Goal: Task Accomplishment & Management: Complete application form

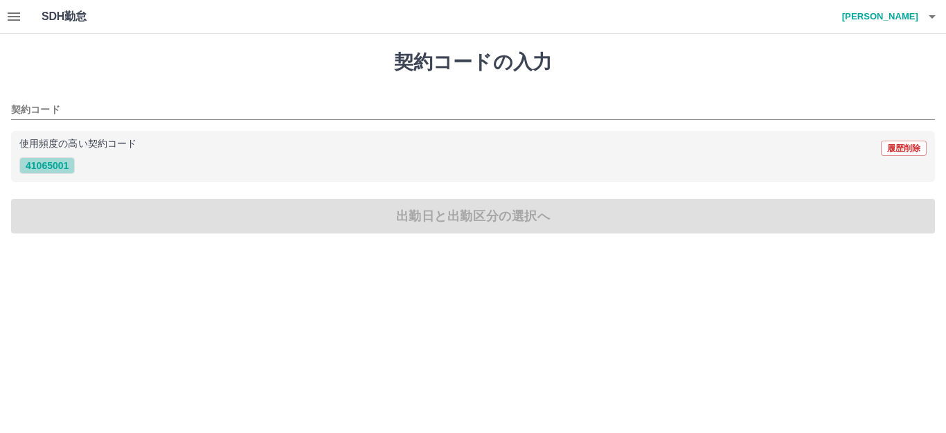
click at [60, 167] on button "41065001" at bounding box center [46, 165] width 55 height 17
type input "********"
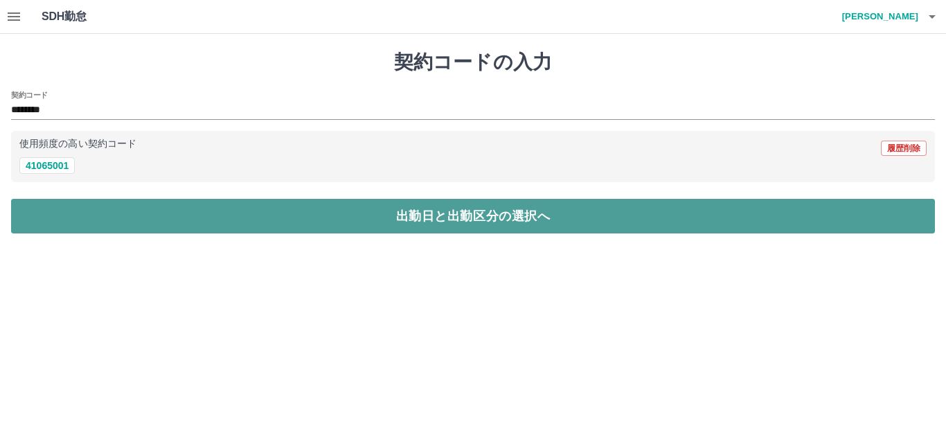
click at [138, 213] on button "出勤日と出勤区分の選択へ" at bounding box center [473, 216] width 924 height 35
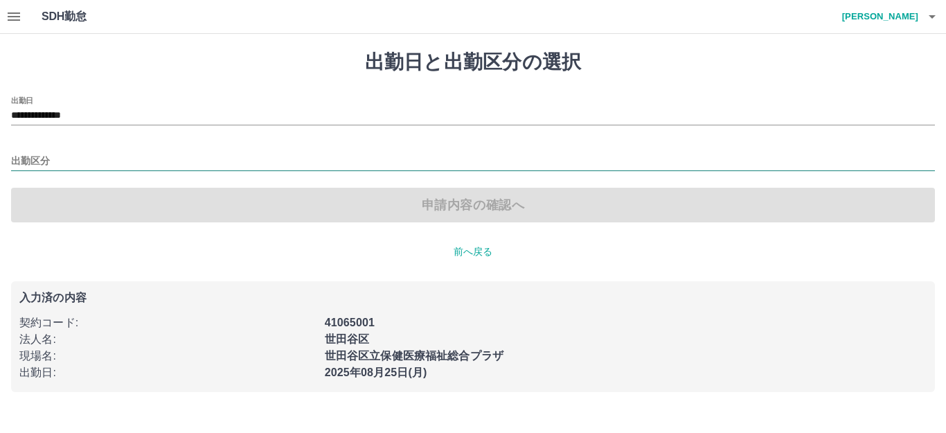
click at [48, 160] on input "出勤区分" at bounding box center [473, 161] width 924 height 17
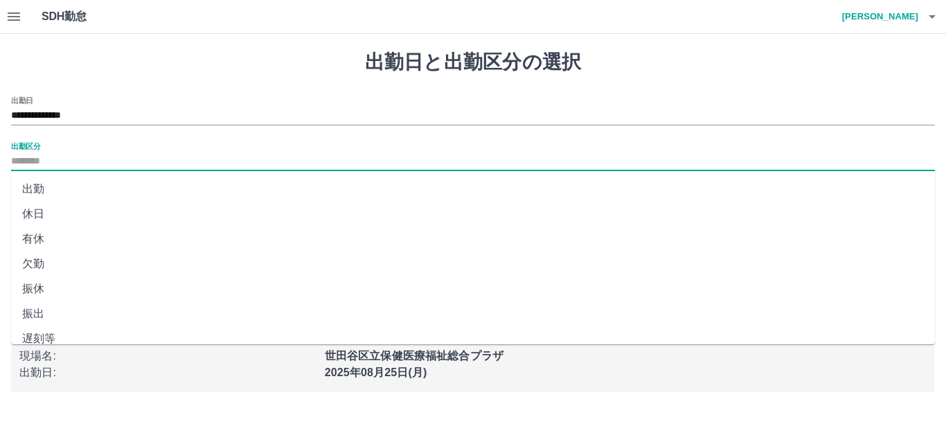
click at [47, 195] on li "出勤" at bounding box center [473, 189] width 924 height 25
type input "**"
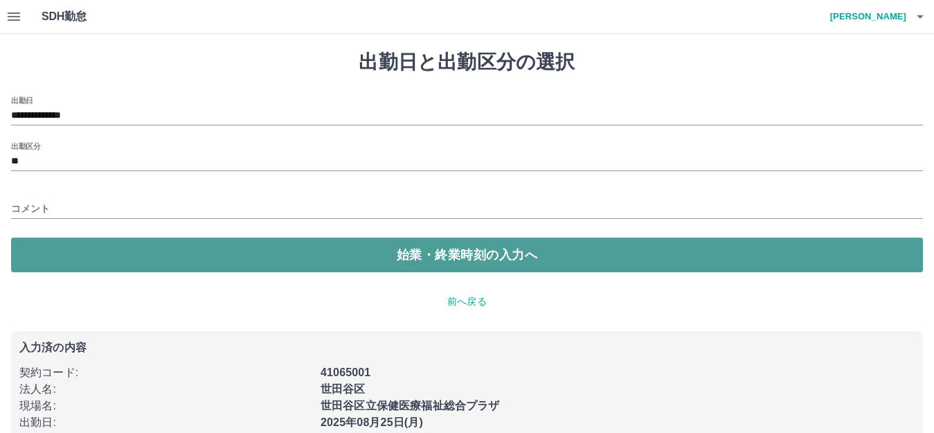
click at [196, 248] on button "始業・終業時刻の入力へ" at bounding box center [467, 255] width 912 height 35
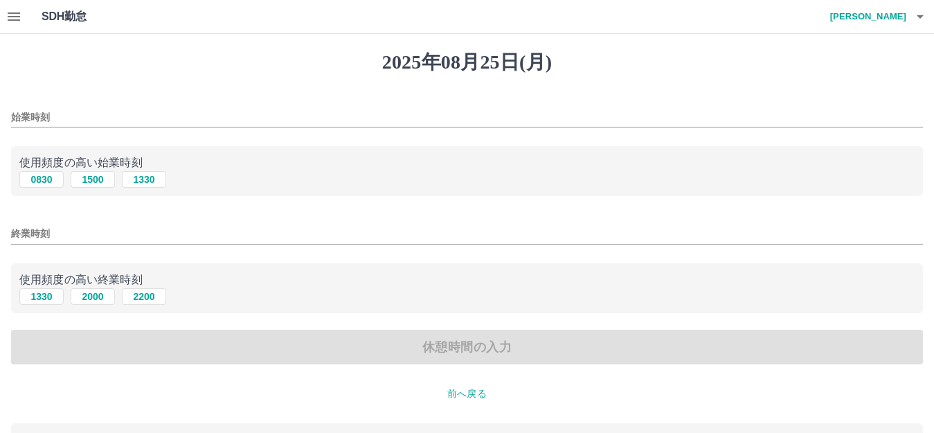
click at [54, 116] on input "始業時刻" at bounding box center [467, 117] width 912 height 20
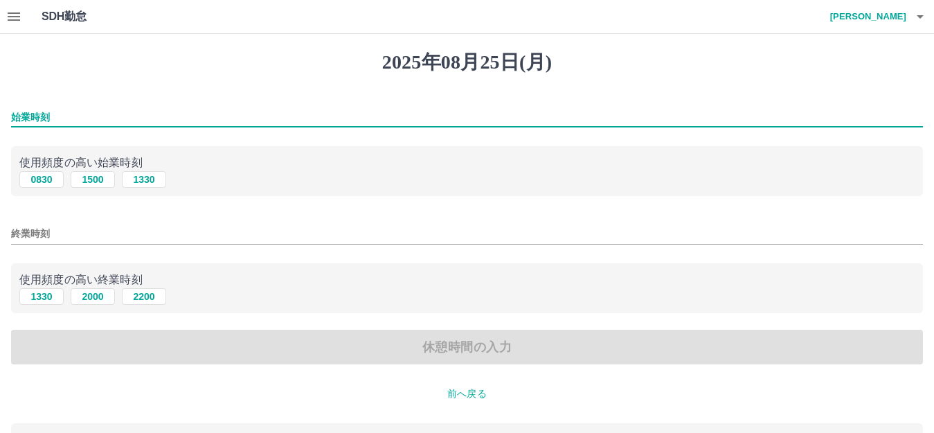
type input "****"
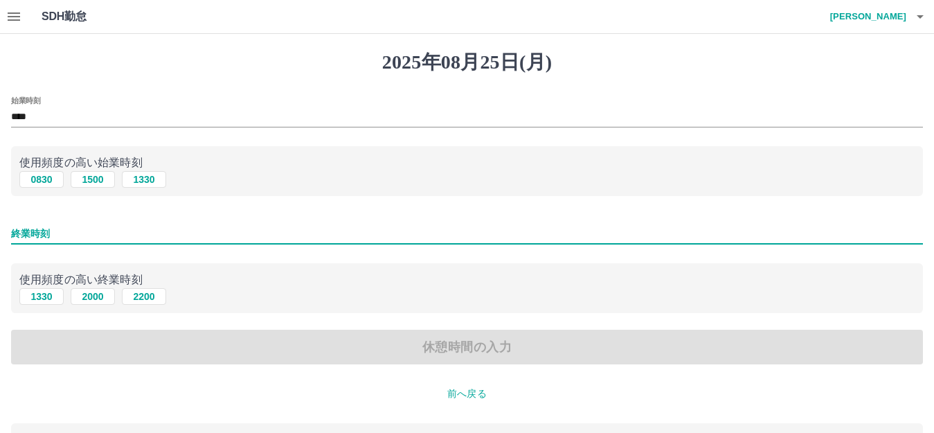
click at [79, 237] on input "終業時刻" at bounding box center [467, 234] width 912 height 20
type input "****"
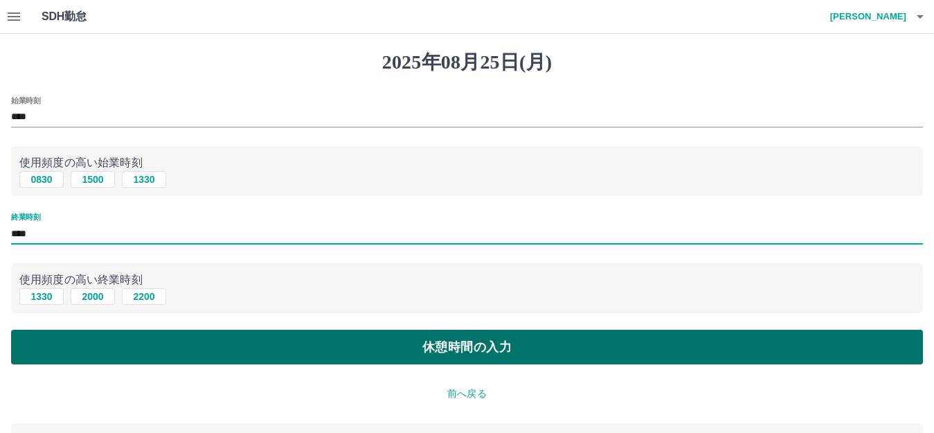
click at [336, 351] on button "休憩時間の入力" at bounding box center [467, 347] width 912 height 35
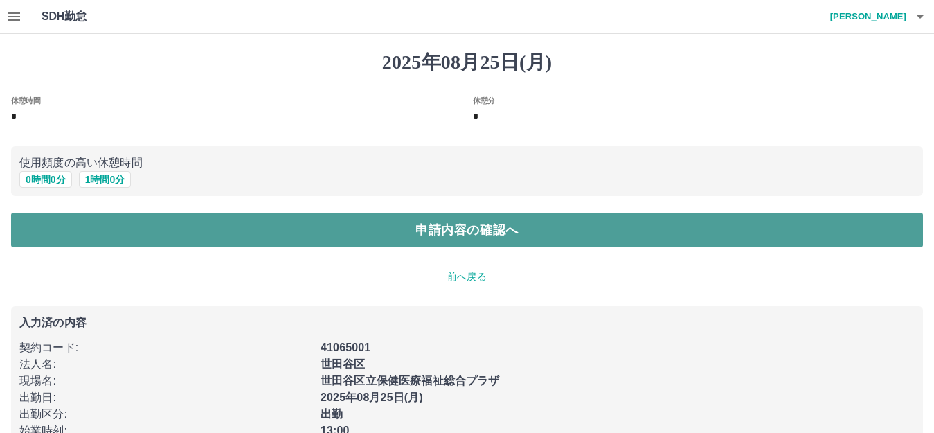
click at [325, 240] on button "申請内容の確認へ" at bounding box center [467, 230] width 912 height 35
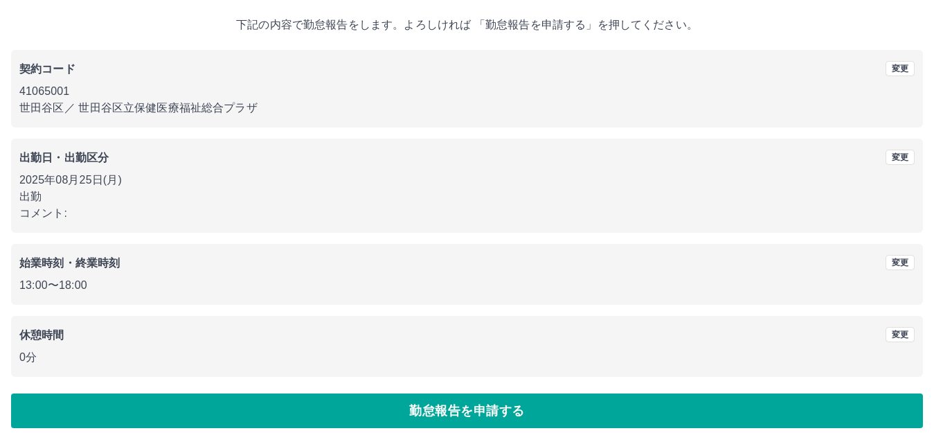
scroll to position [86, 0]
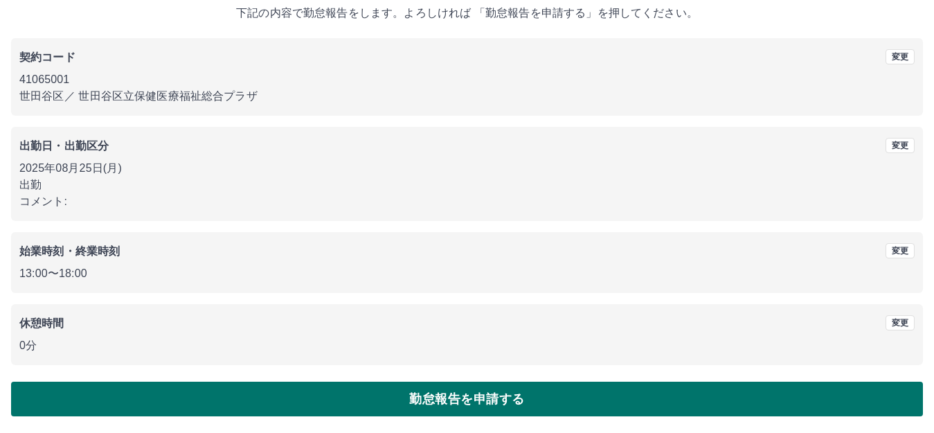
click at [340, 398] on button "勤怠報告を申請する" at bounding box center [467, 399] width 912 height 35
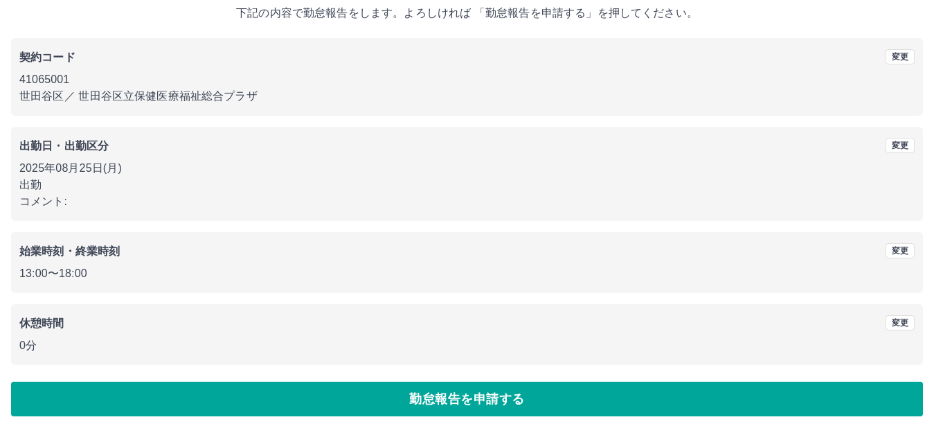
click at [598, 127] on div "出勤日・出勤区分 変更 2025年08月25日(月) 出勤 コメント:" at bounding box center [467, 174] width 912 height 94
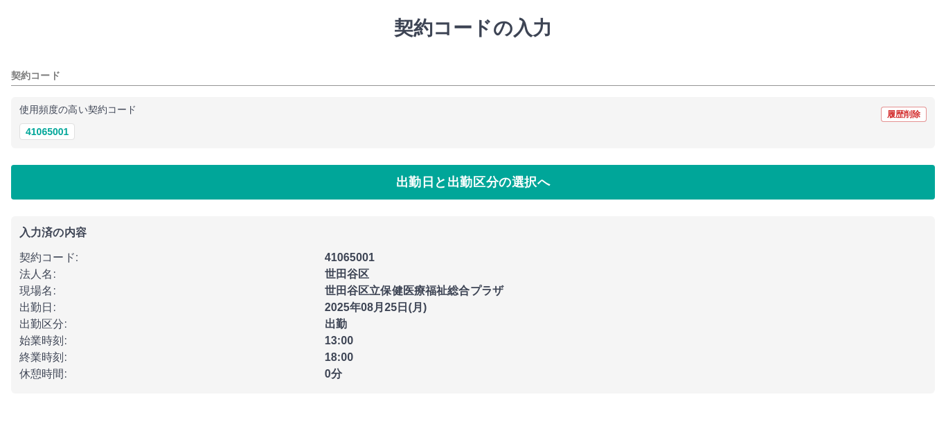
type input "********"
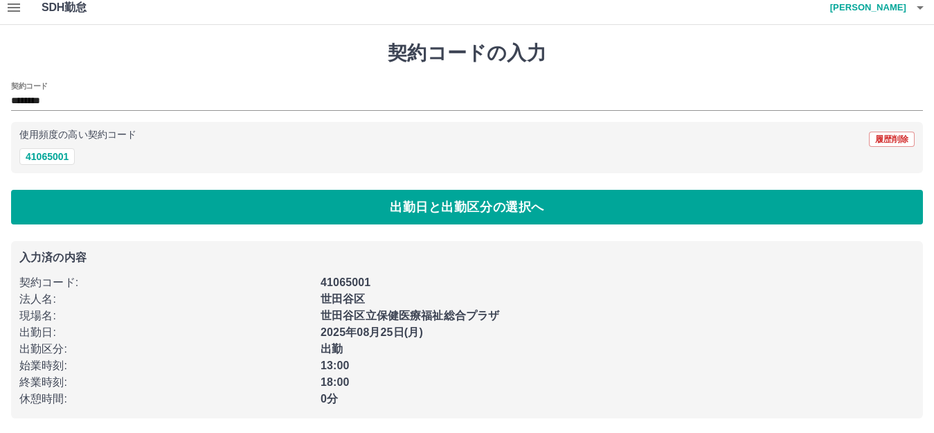
scroll to position [12, 0]
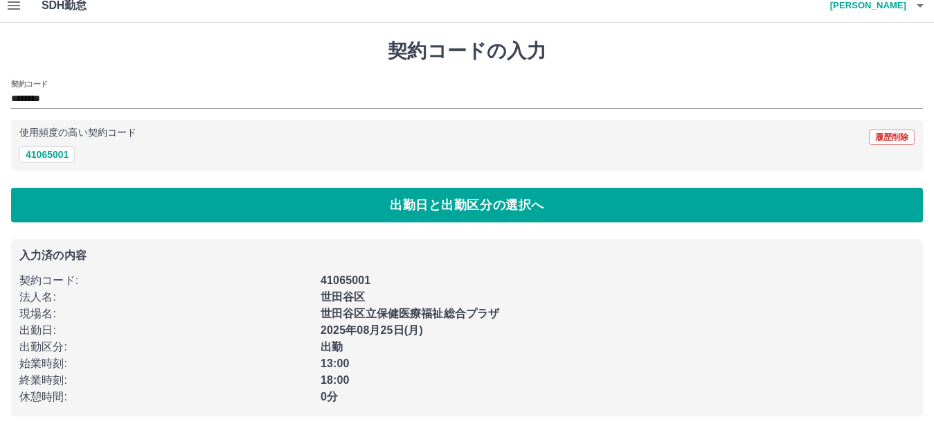
drag, startPoint x: 866, startPoint y: 4, endPoint x: 653, endPoint y: 74, distance: 224.5
click at [653, 75] on div "契約コードの入力 契約コード ******** 使用頻度の高い契約コード 履歴削除 41065001 出勤日と出勤区分の選択へ 入力済の内容 契約コード : …" at bounding box center [467, 228] width 934 height 410
click at [670, 285] on div "世田谷区" at bounding box center [613, 293] width 603 height 25
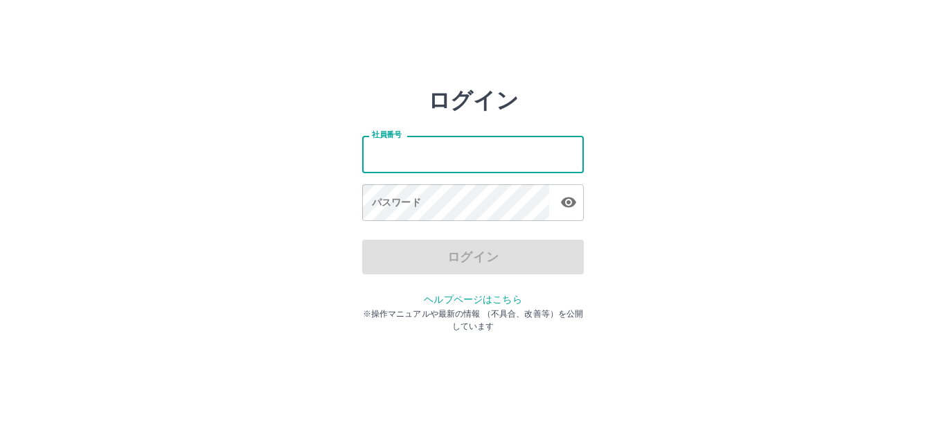
click at [407, 153] on input "社員番号" at bounding box center [473, 154] width 222 height 37
type input "*"
click at [437, 145] on input "*******" at bounding box center [473, 154] width 222 height 37
type input "*******"
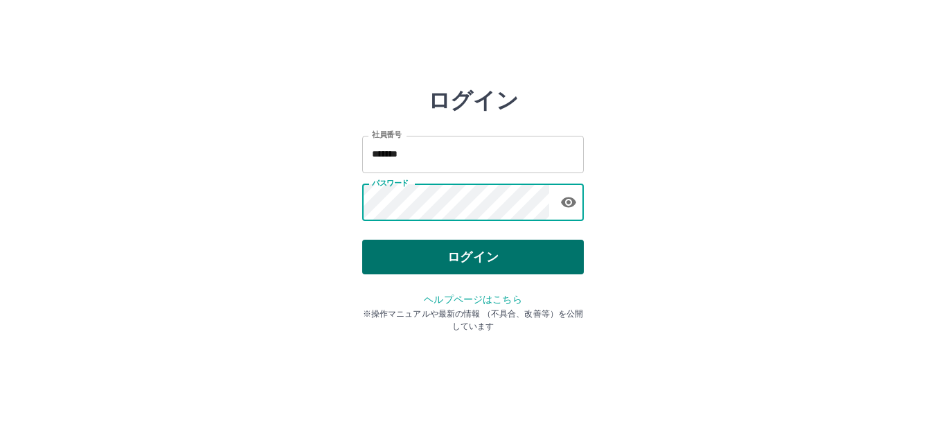
click at [504, 258] on button "ログイン" at bounding box center [473, 257] width 222 height 35
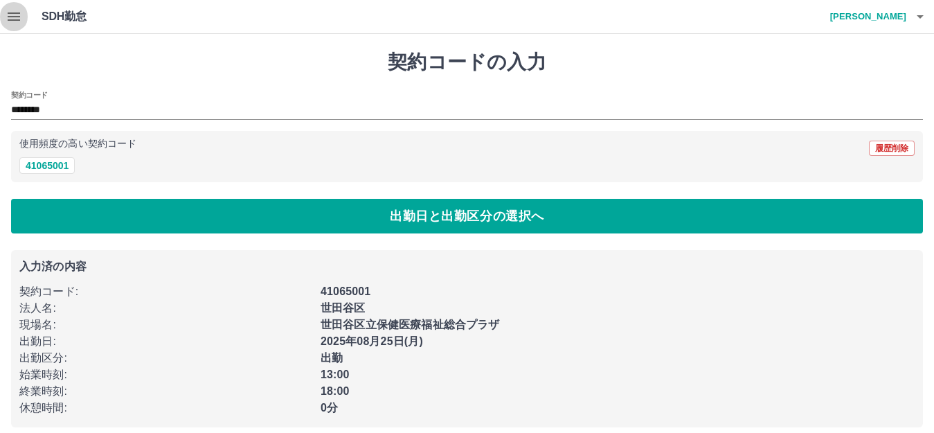
click at [15, 22] on icon "button" at bounding box center [14, 16] width 17 height 17
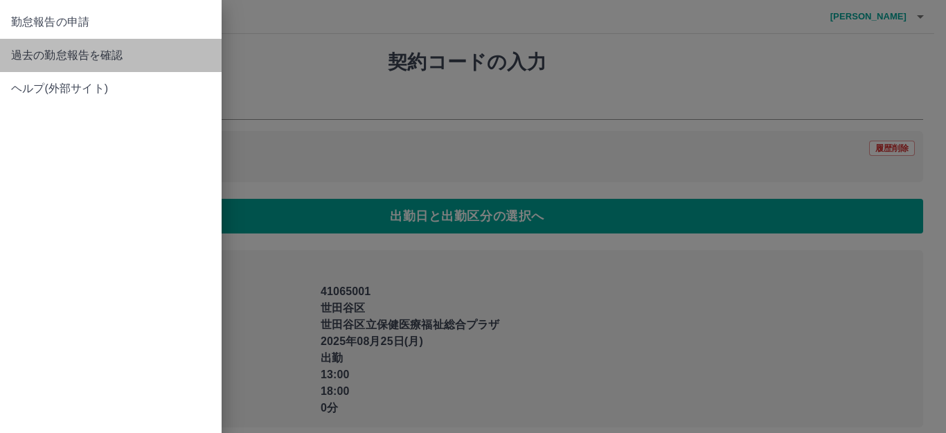
click at [34, 55] on span "過去の勤怠報告を確認" at bounding box center [110, 55] width 199 height 17
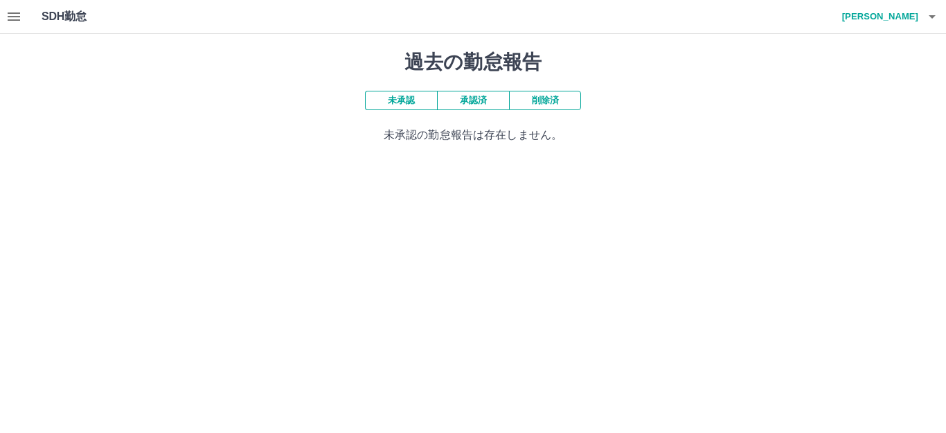
click at [400, 100] on button "未承認" at bounding box center [401, 100] width 72 height 19
click at [468, 100] on button "承認済" at bounding box center [473, 100] width 72 height 19
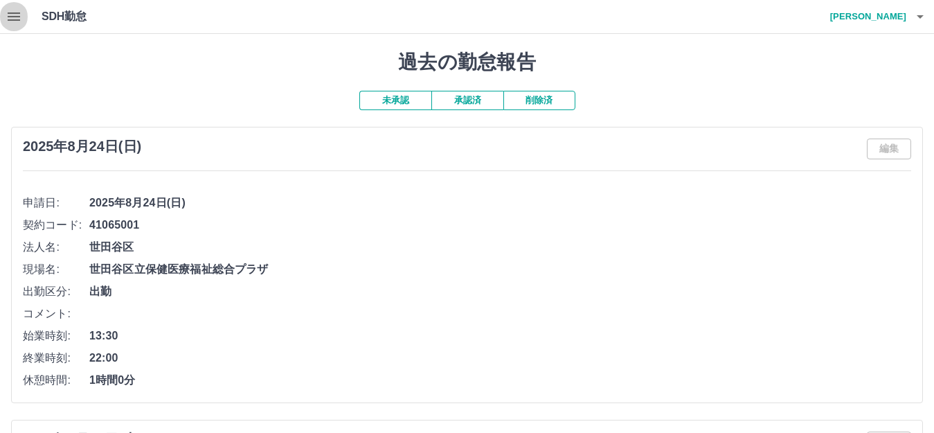
click at [13, 17] on icon "button" at bounding box center [14, 16] width 12 height 8
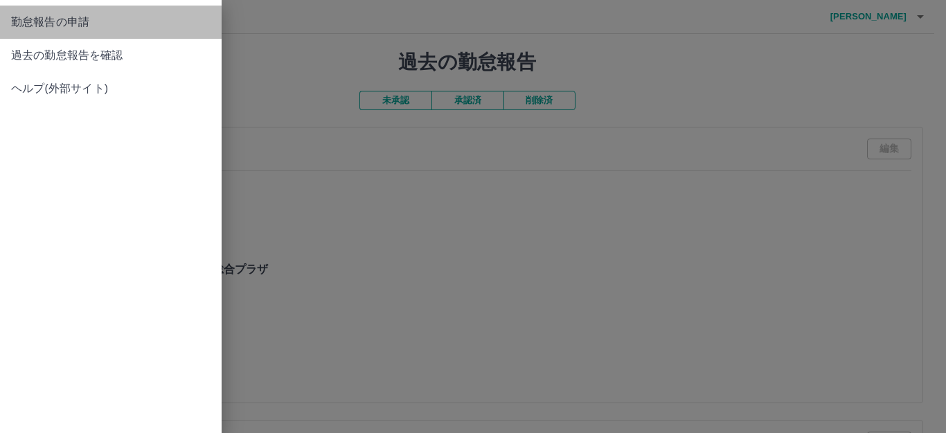
click at [44, 22] on span "勤怠報告の申請" at bounding box center [110, 22] width 199 height 17
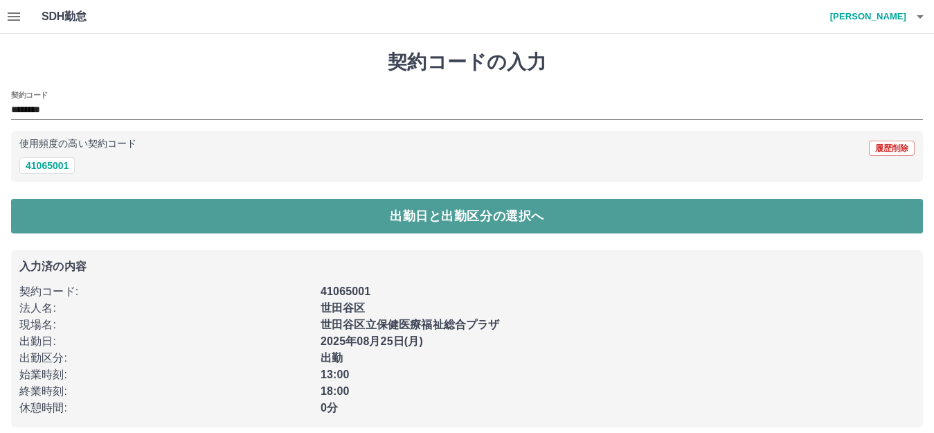
click at [18, 215] on button "出勤日と出勤区分の選択へ" at bounding box center [467, 216] width 912 height 35
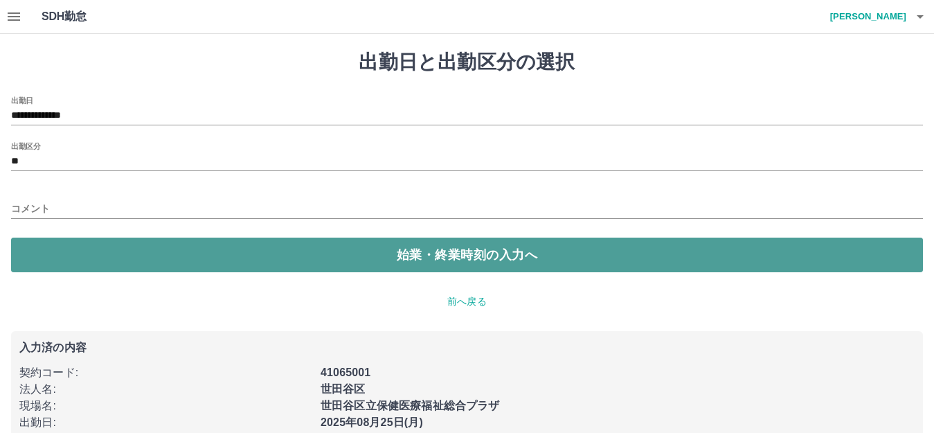
click at [94, 255] on button "始業・終業時刻の入力へ" at bounding box center [467, 255] width 912 height 35
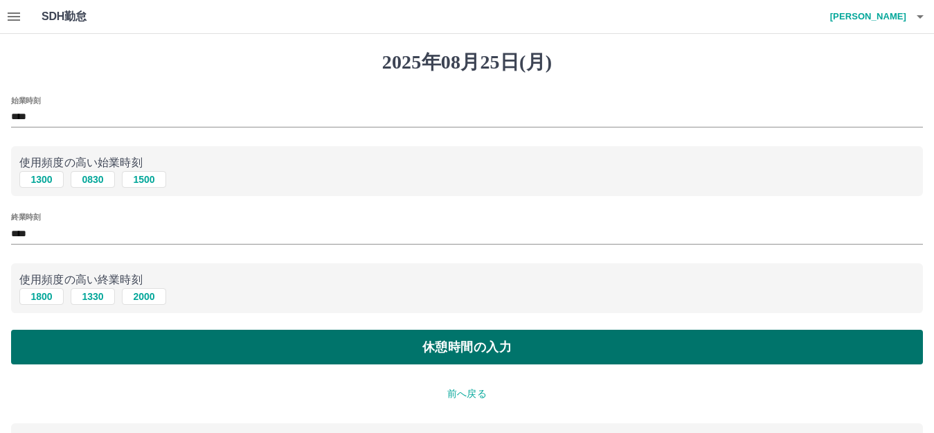
click at [403, 350] on button "休憩時間の入力" at bounding box center [467, 347] width 912 height 35
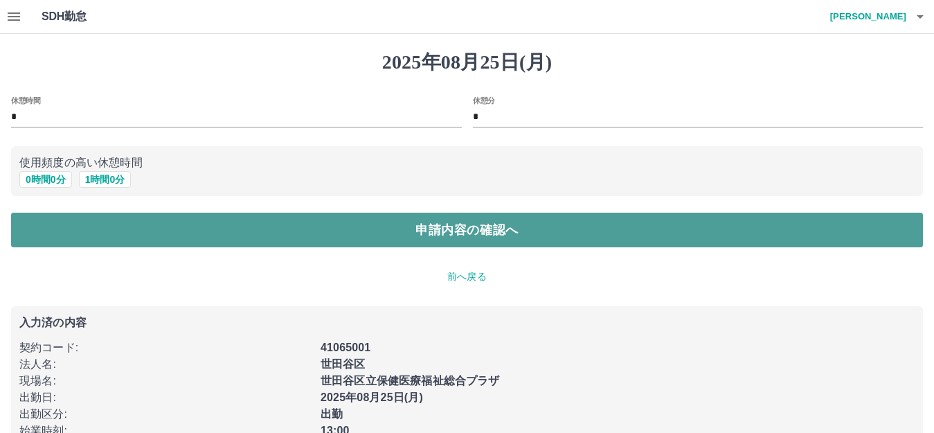
click at [457, 233] on button "申請内容の確認へ" at bounding box center [467, 230] width 912 height 35
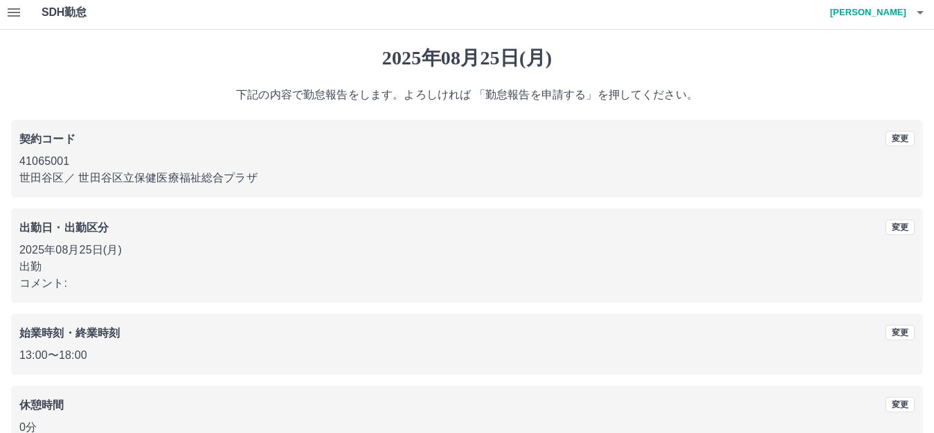
scroll to position [86, 0]
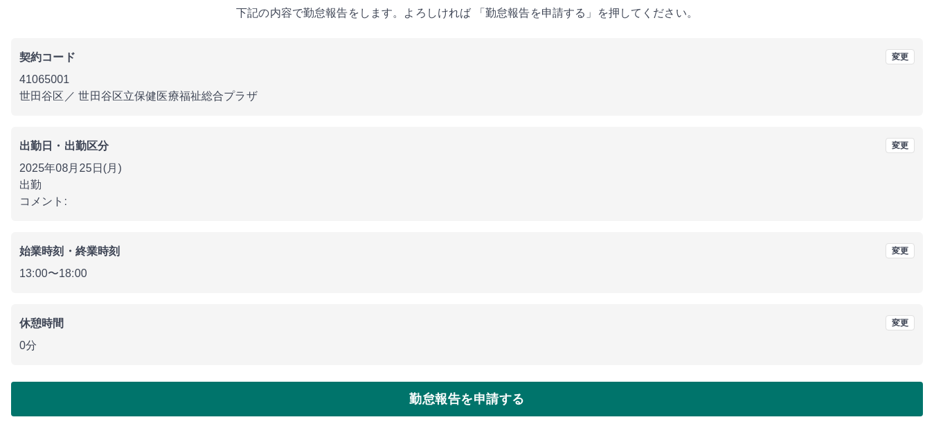
click at [436, 405] on button "勤怠報告を申請する" at bounding box center [467, 399] width 912 height 35
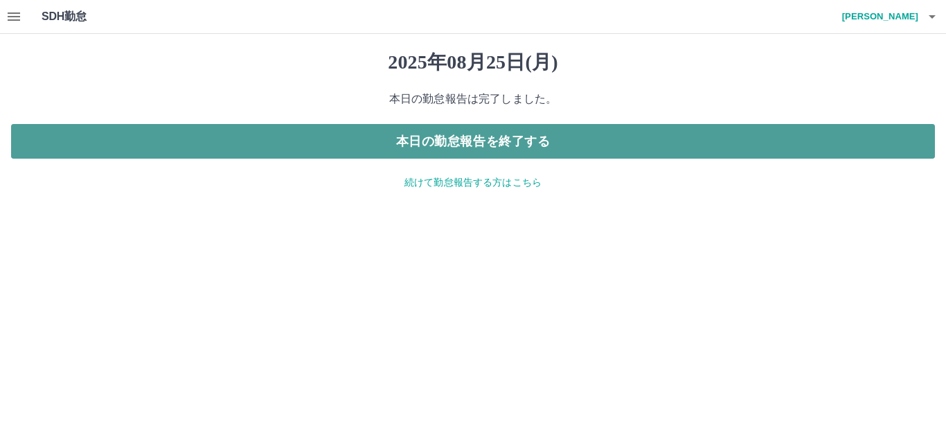
click at [486, 139] on button "本日の勤怠報告を終了する" at bounding box center [473, 141] width 924 height 35
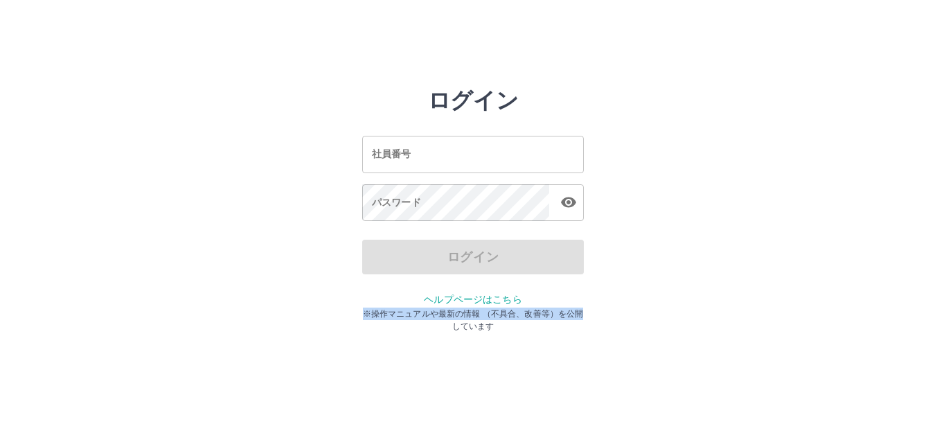
drag, startPoint x: 3, startPoint y: 321, endPoint x: 287, endPoint y: 267, distance: 289.6
click at [109, 302] on html "ログイン 社員番号 社員番号 パスワード パスワード ログイン ヘルプページはこちら ※操作マニュアルや最新の情報 （不具合、改善等）を公開しています" at bounding box center [473, 154] width 946 height 309
